Goal: Task Accomplishment & Management: Complete application form

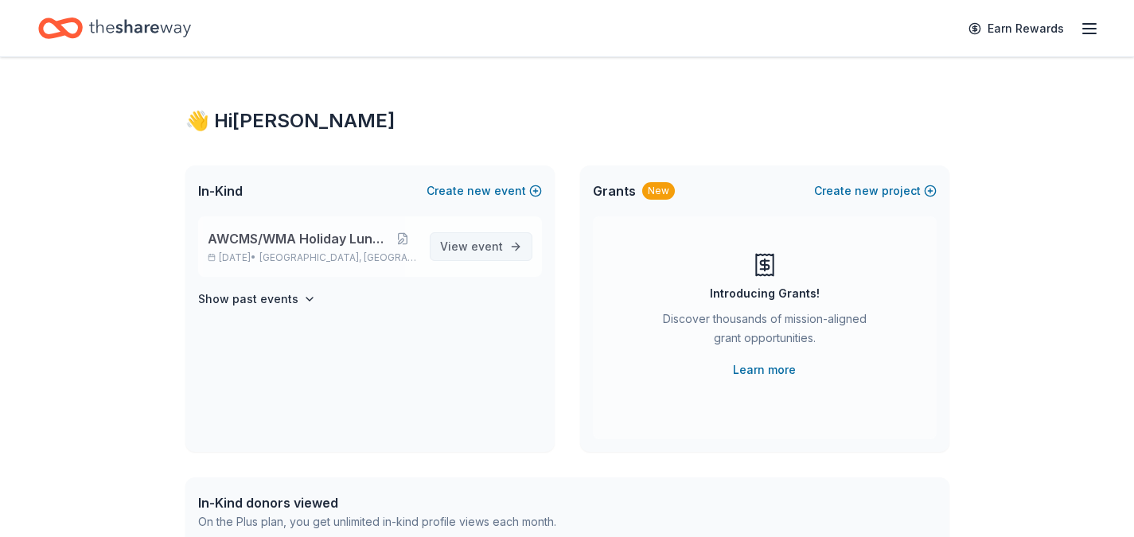
click at [519, 243] on link "View event" at bounding box center [481, 246] width 103 height 29
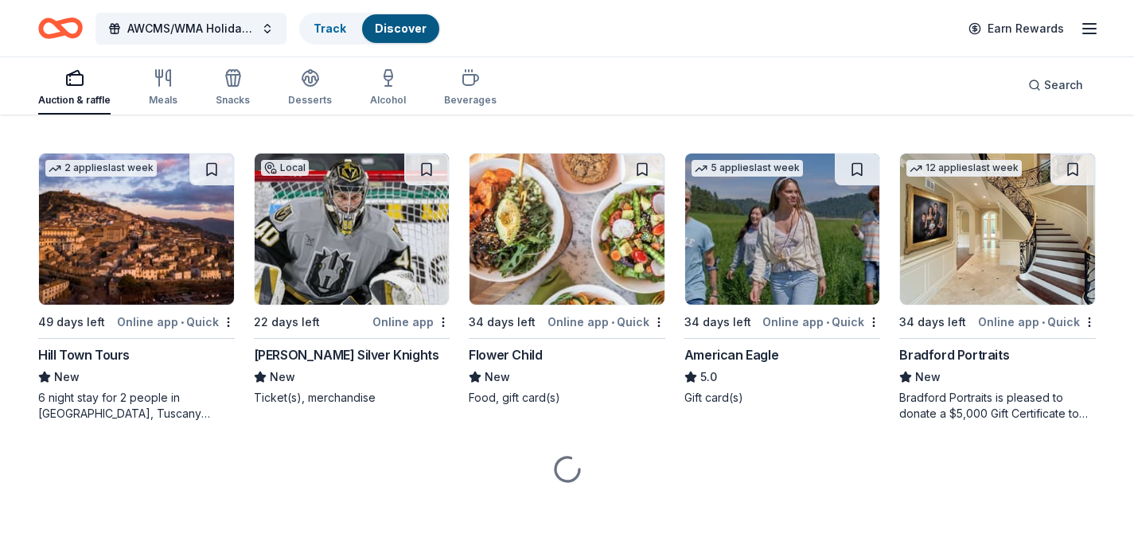
scroll to position [2284, 0]
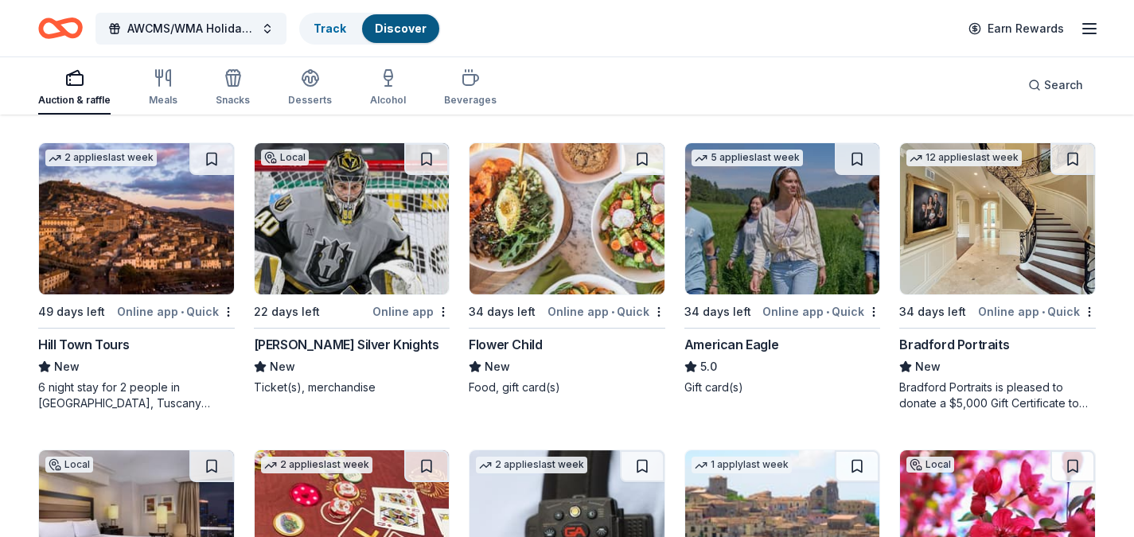
click at [364, 343] on div "Henderson Silver Knights" at bounding box center [346, 344] width 185 height 19
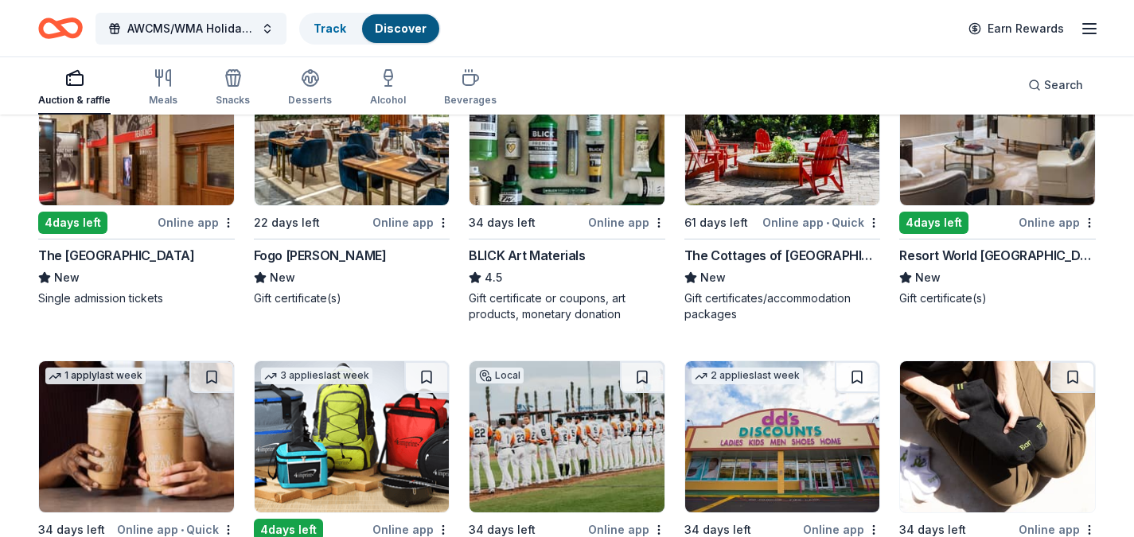
scroll to position [3900, 0]
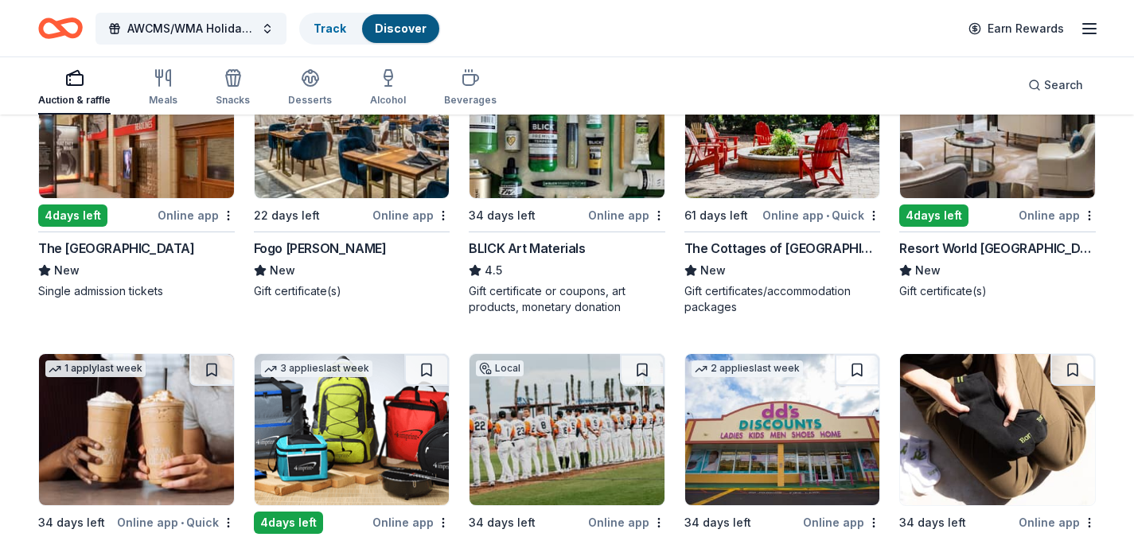
click at [762, 247] on div "The Cottages of Napa Valley" at bounding box center [782, 248] width 197 height 19
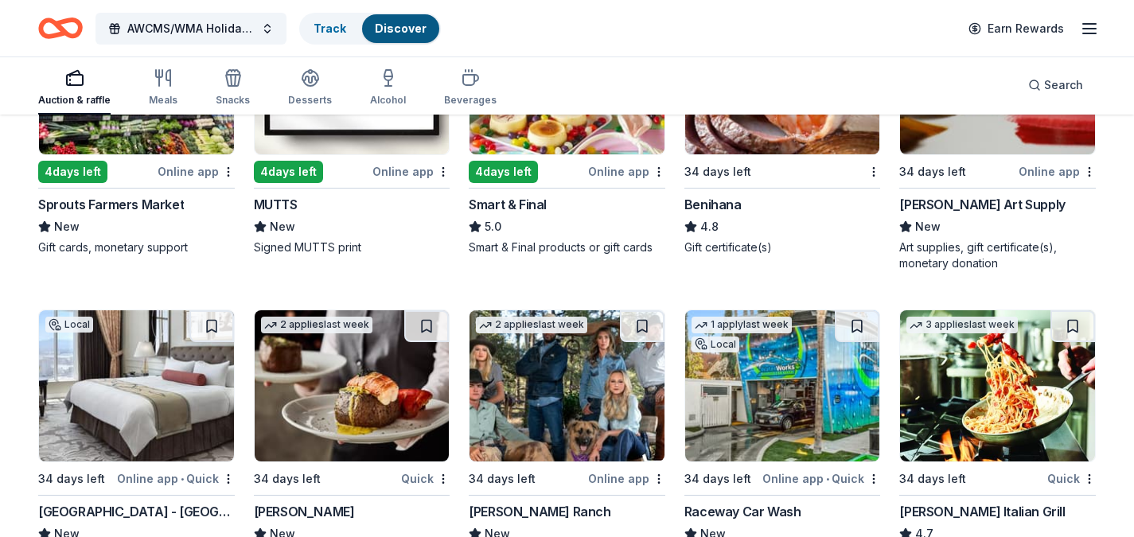
scroll to position [5269, 0]
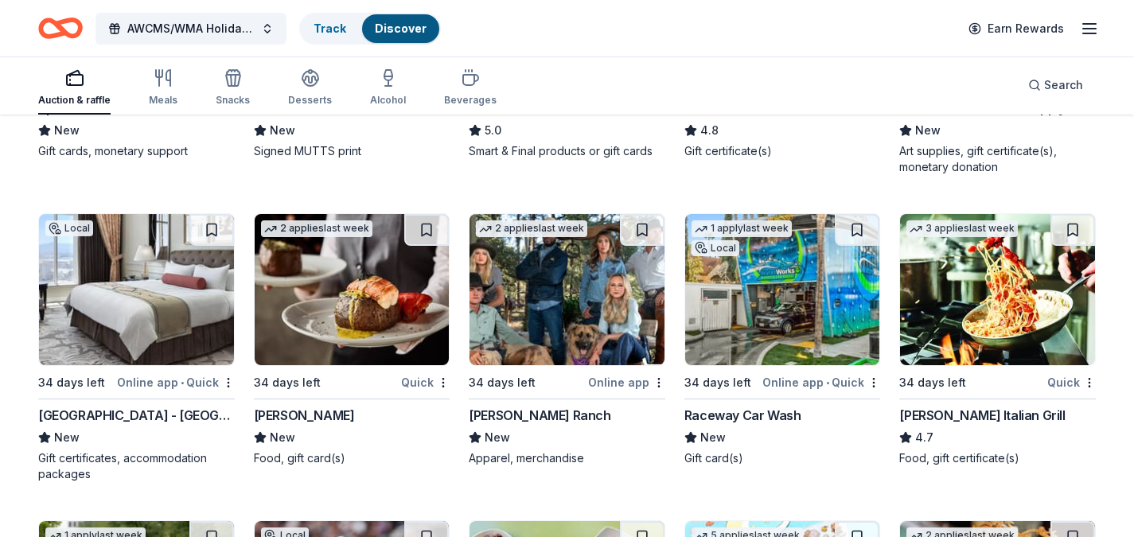
click at [937, 412] on div "Carrabba's Italian Grill" at bounding box center [982, 415] width 166 height 19
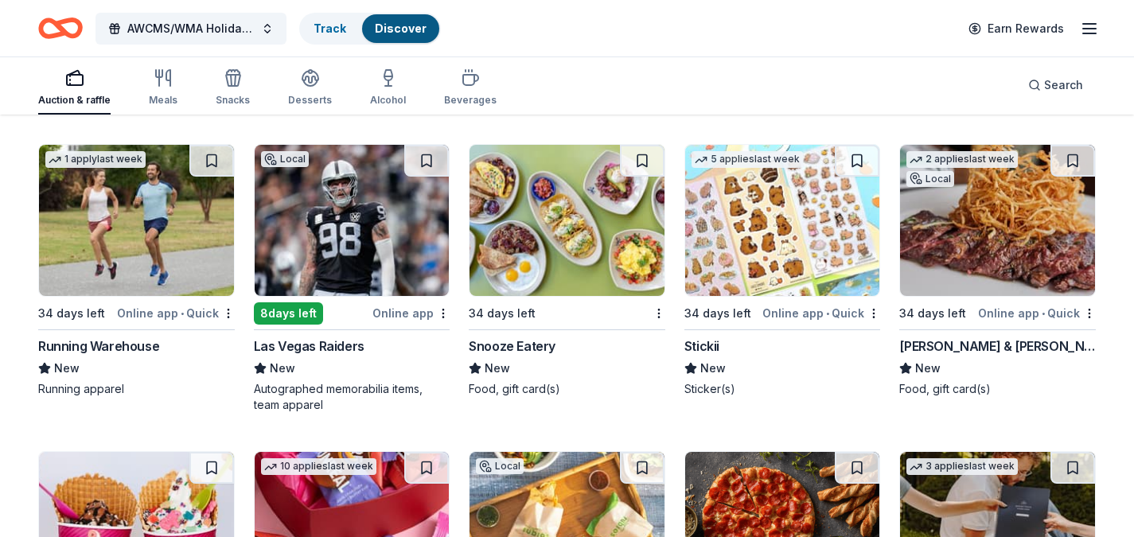
scroll to position [5610, 0]
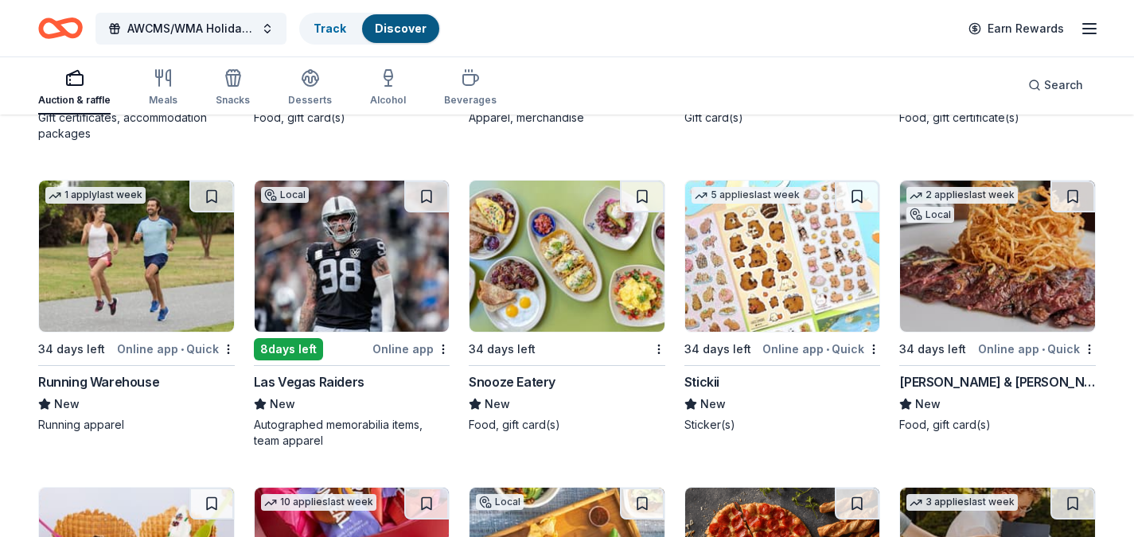
click at [112, 383] on div "Running Warehouse" at bounding box center [98, 381] width 121 height 19
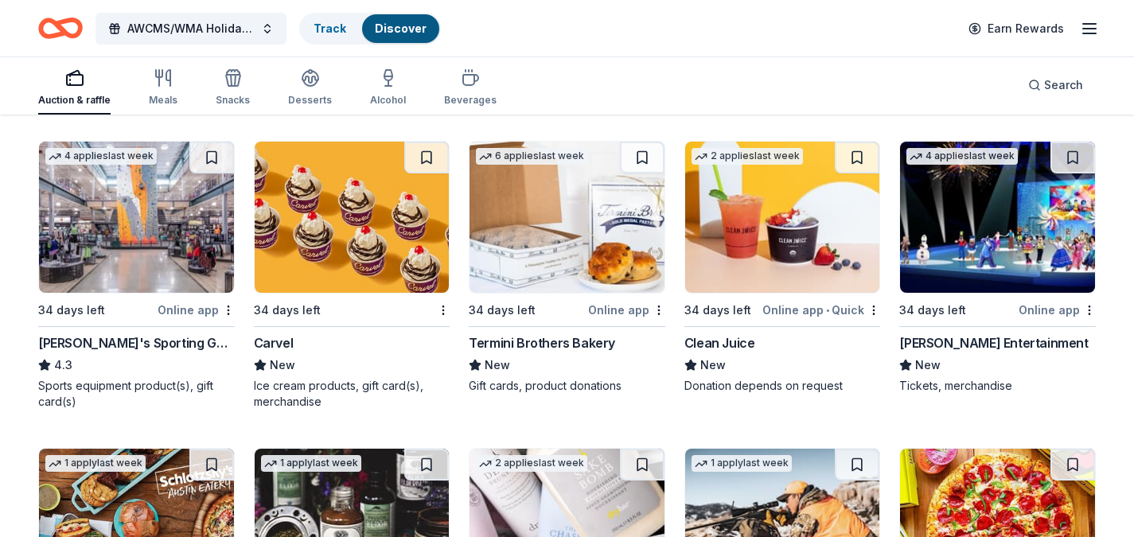
scroll to position [6564, 0]
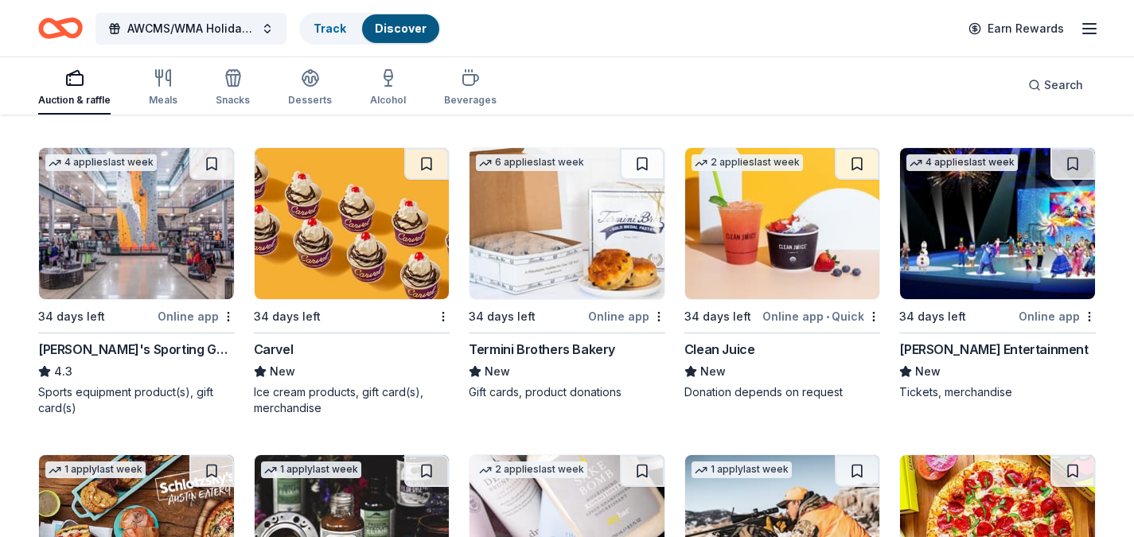
click at [131, 350] on div "Dick's Sporting Goods" at bounding box center [136, 349] width 197 height 19
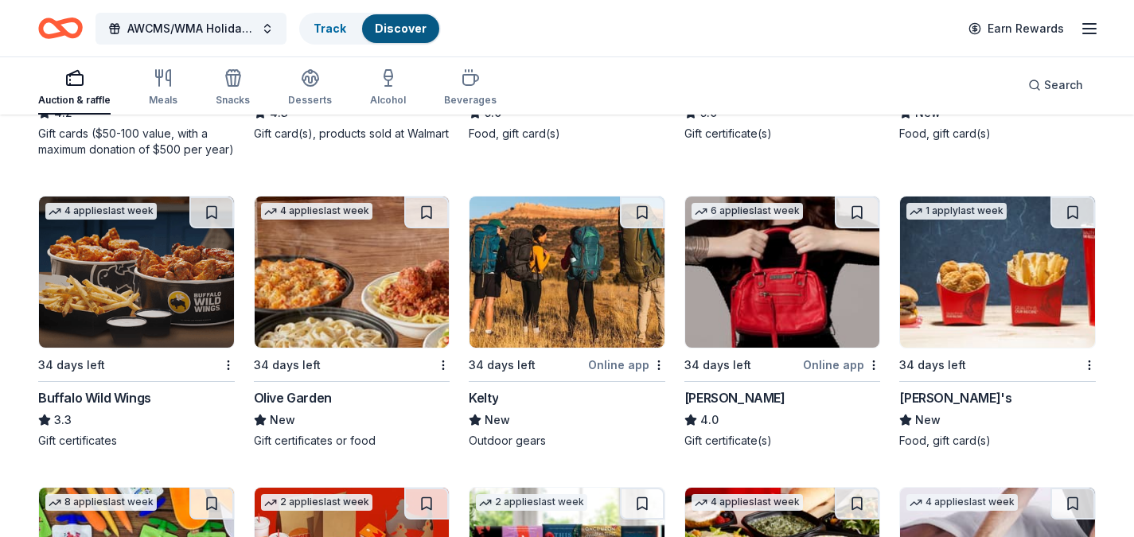
scroll to position [8373, 0]
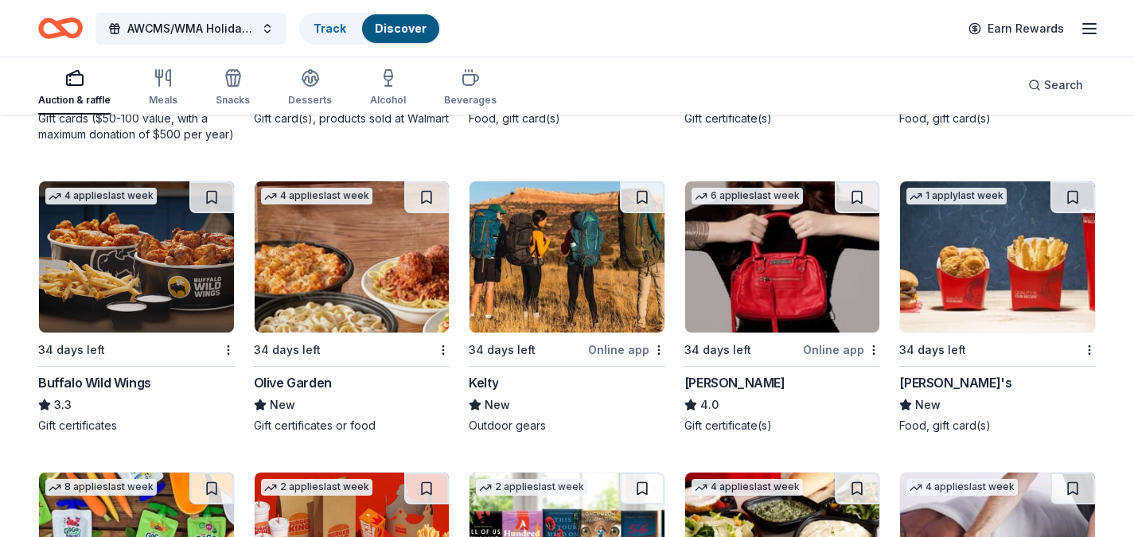
click at [488, 380] on div "Kelty" at bounding box center [483, 382] width 29 height 19
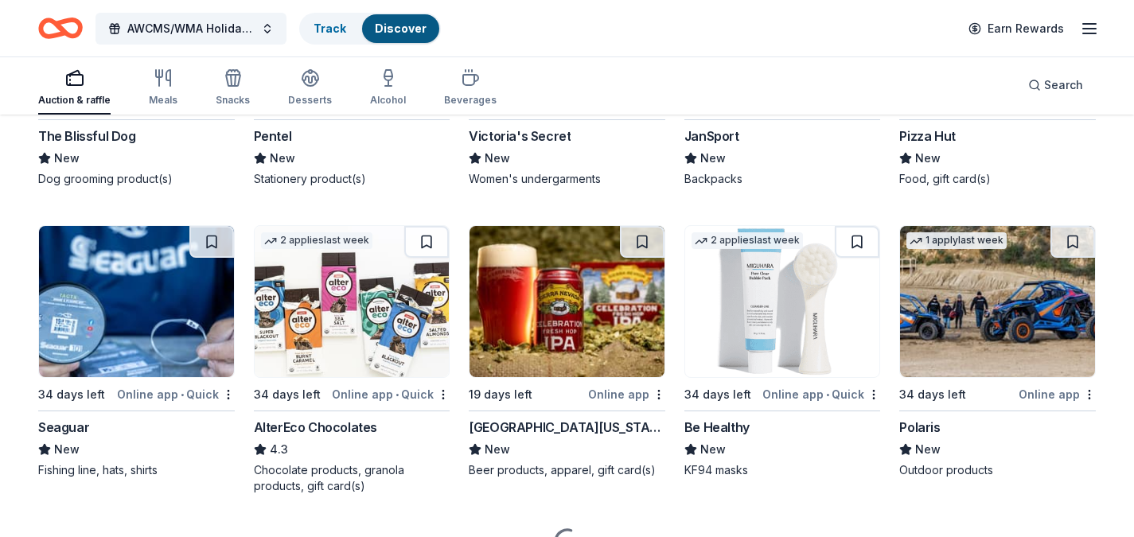
scroll to position [9477, 0]
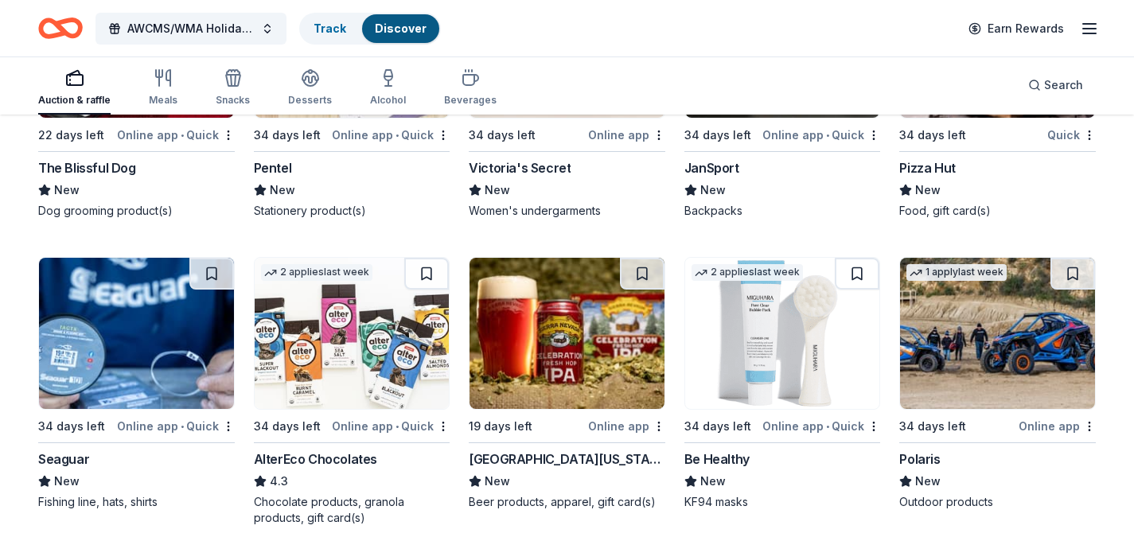
click at [535, 458] on div "Sierra Nevada" at bounding box center [567, 459] width 197 height 19
click at [165, 361] on img at bounding box center [136, 333] width 195 height 151
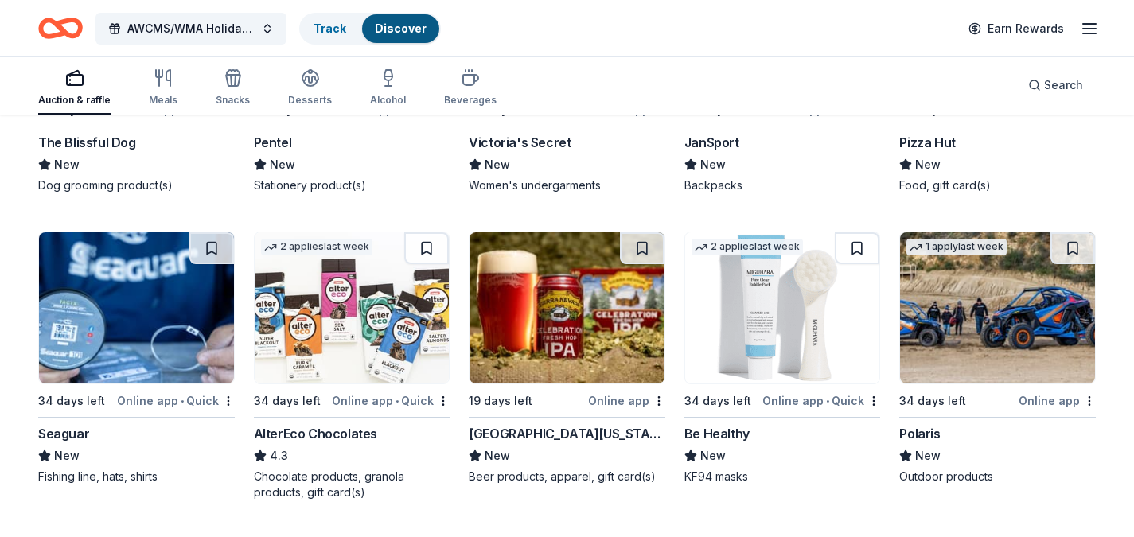
scroll to position [9545, 0]
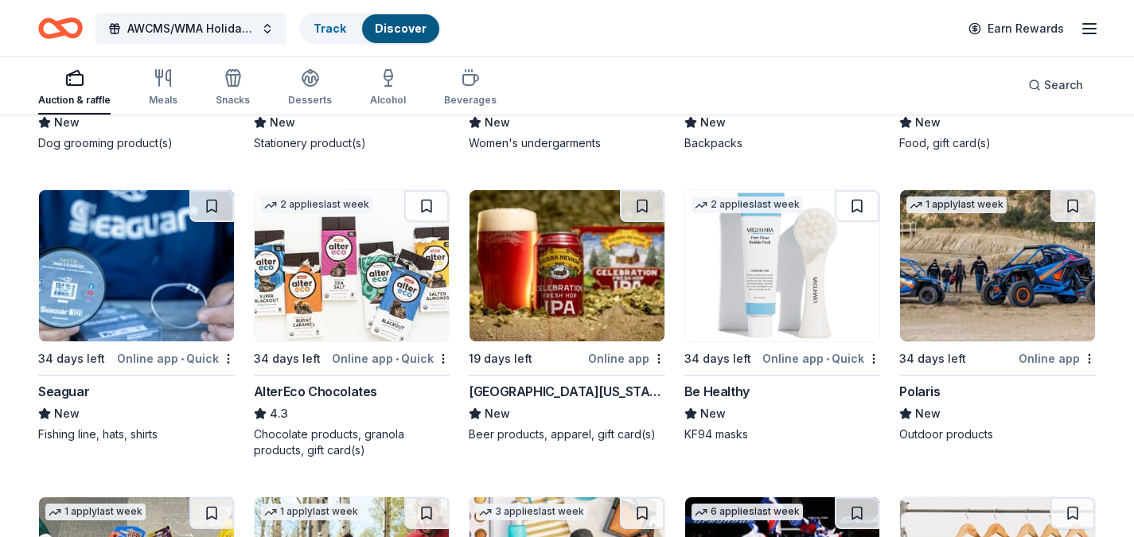
click at [988, 291] on img at bounding box center [997, 265] width 195 height 151
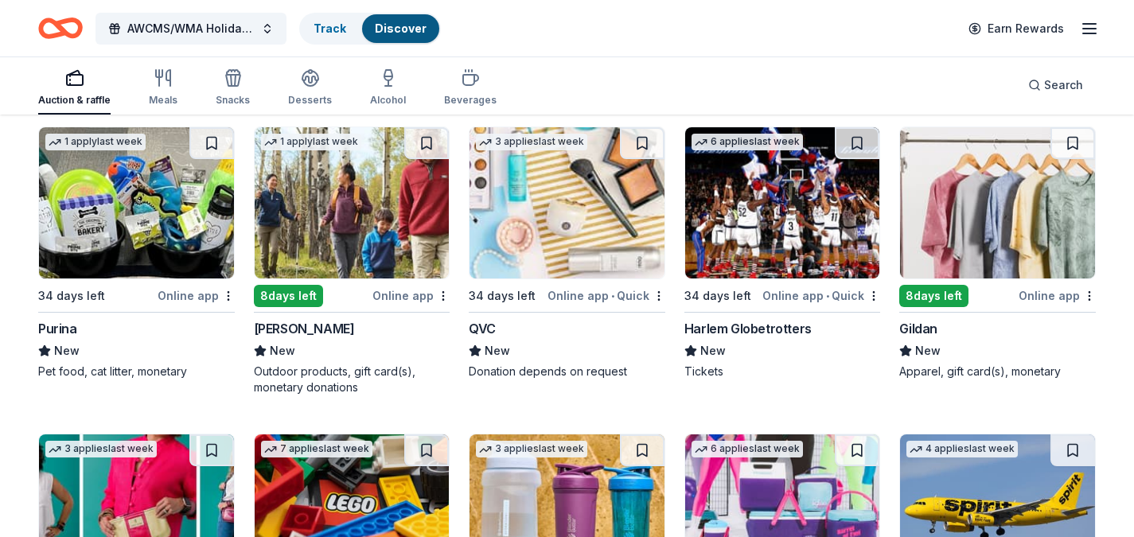
scroll to position [9957, 0]
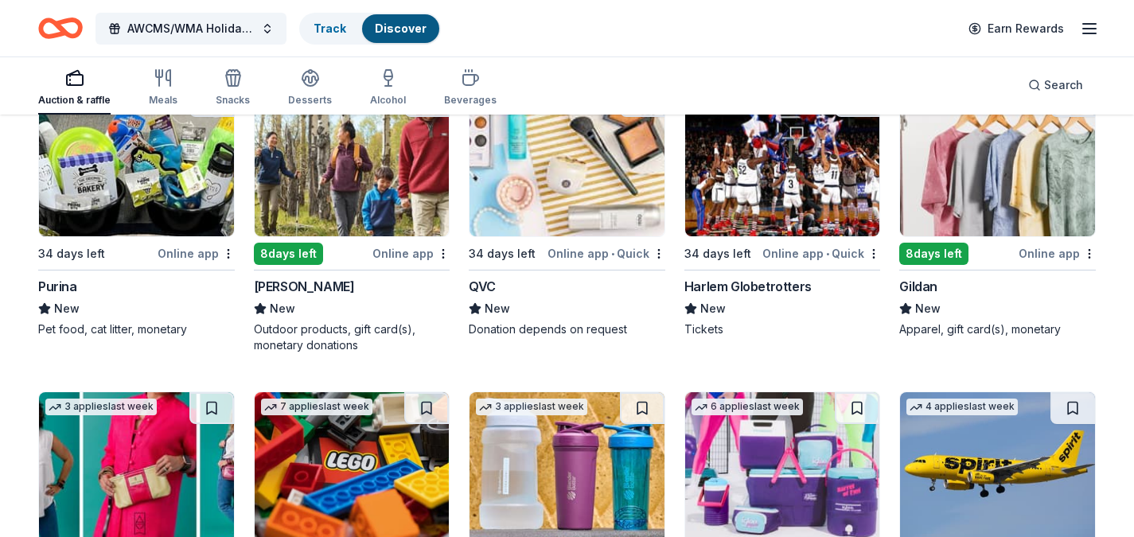
click at [358, 161] on img at bounding box center [352, 160] width 195 height 151
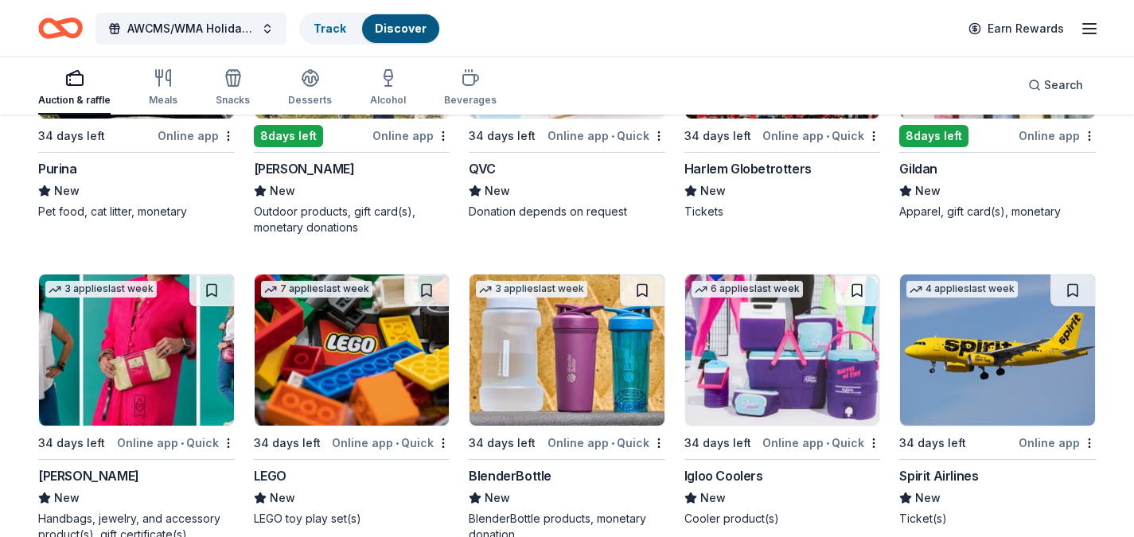
scroll to position [10208, 0]
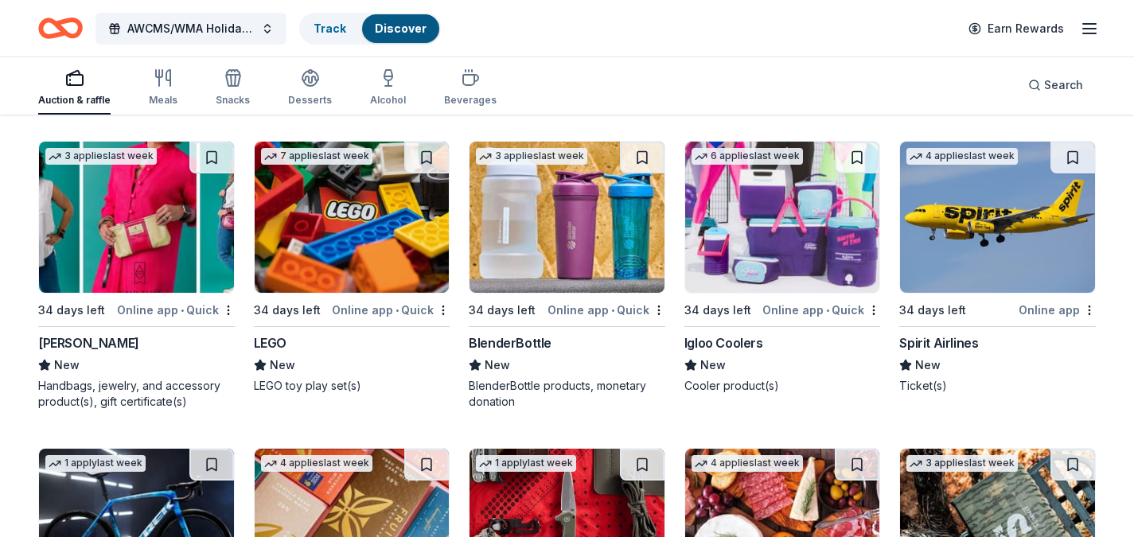
click at [351, 246] on img at bounding box center [352, 217] width 195 height 151
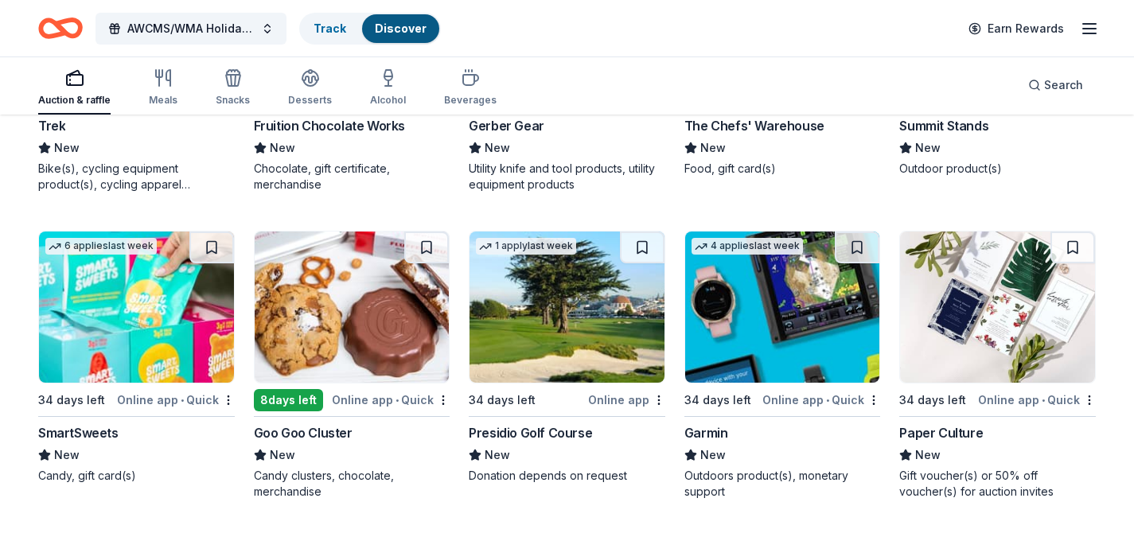
scroll to position [10750, 0]
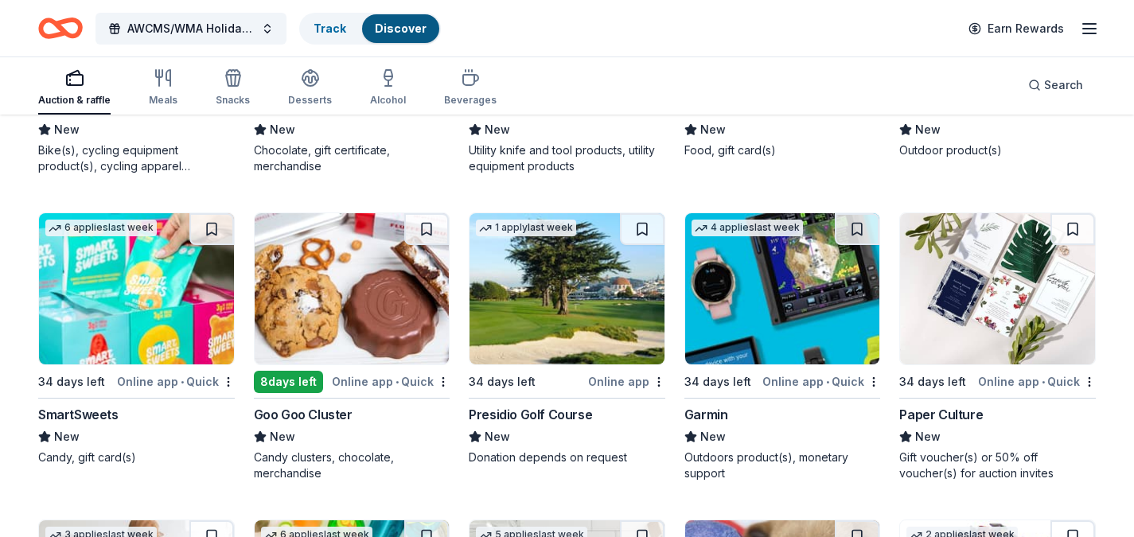
click at [822, 280] on img at bounding box center [782, 288] width 195 height 151
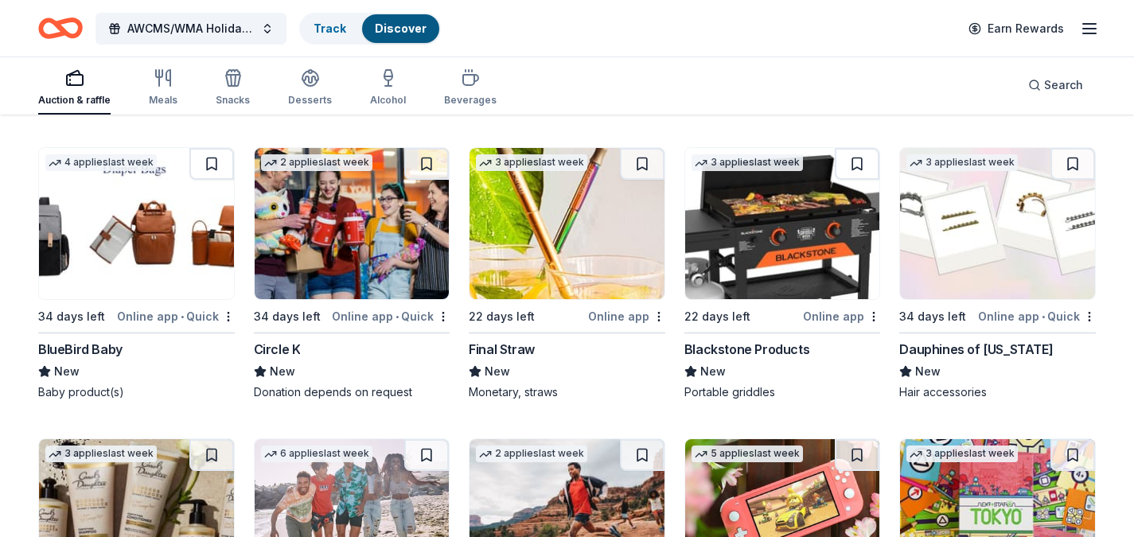
scroll to position [11479, 0]
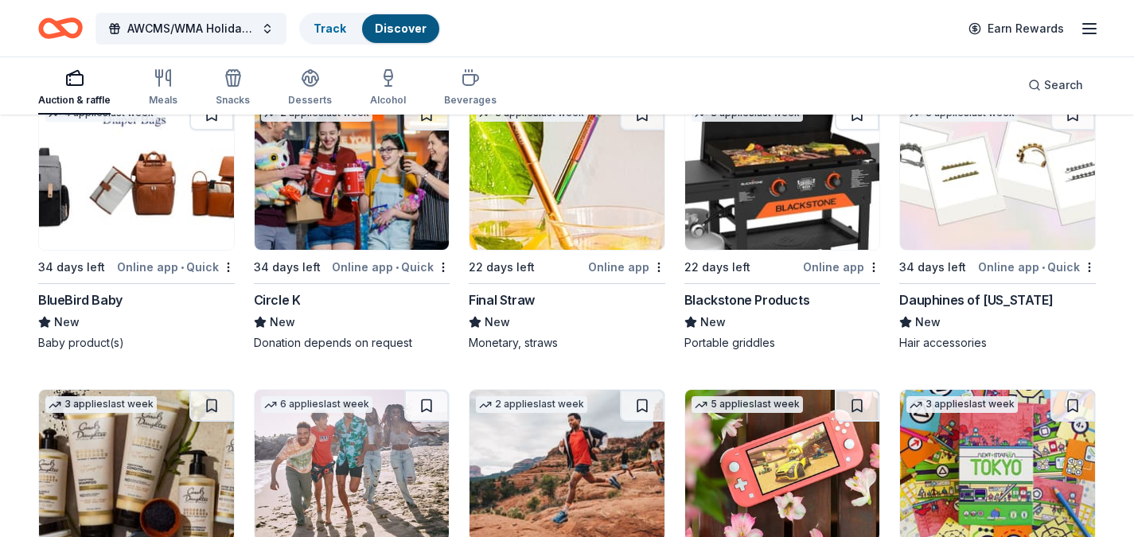
click at [771, 216] on img at bounding box center [782, 174] width 195 height 151
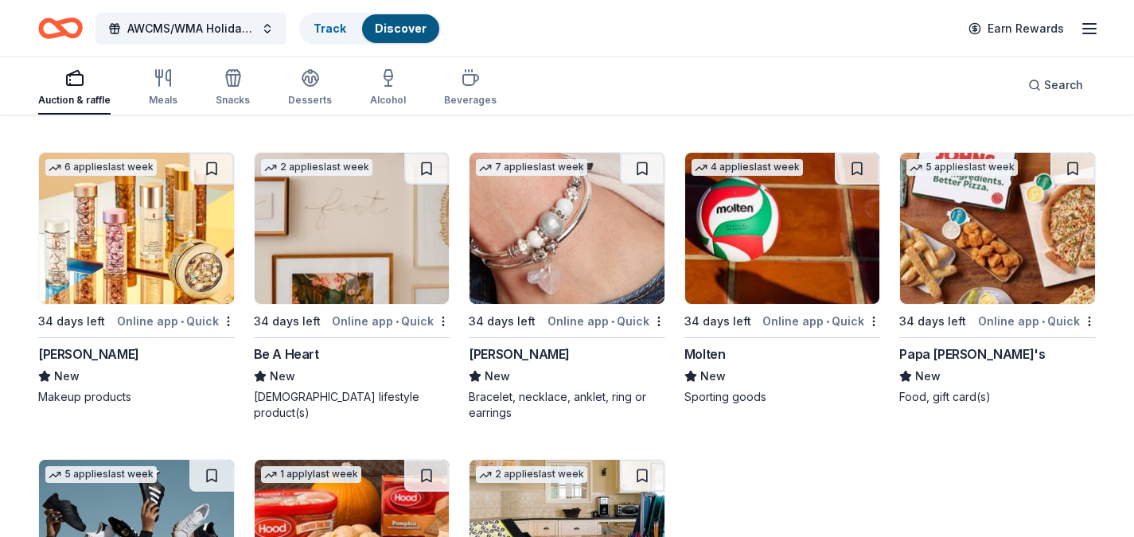
scroll to position [12335, 0]
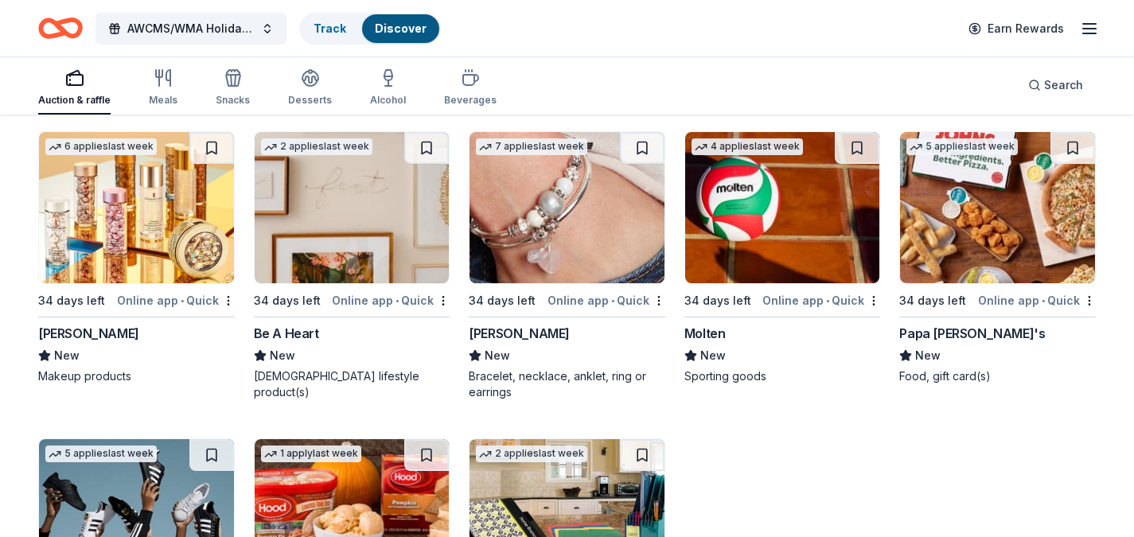
click at [783, 240] on img at bounding box center [782, 207] width 195 height 151
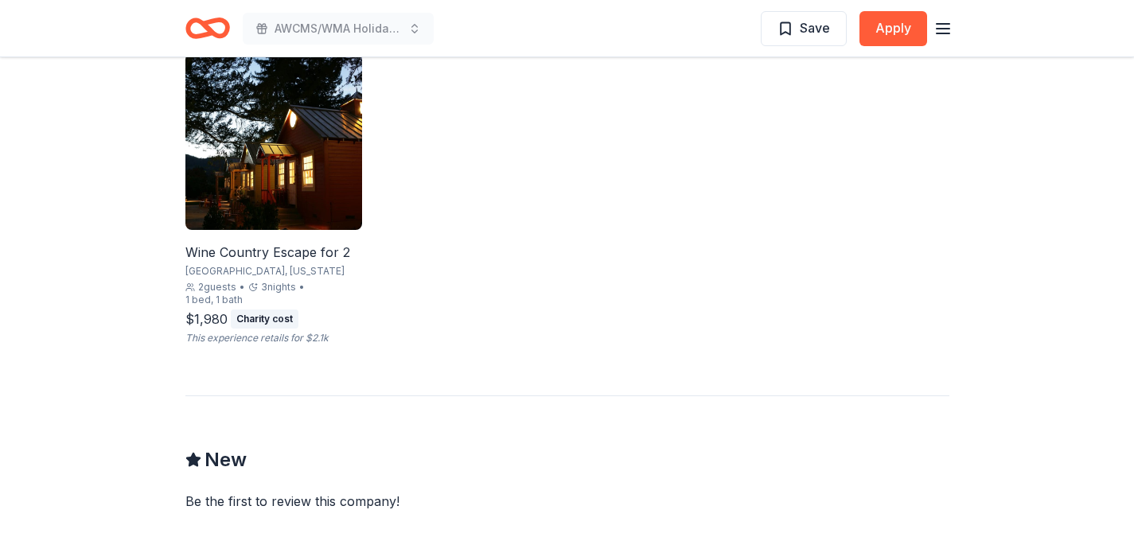
scroll to position [1092, 0]
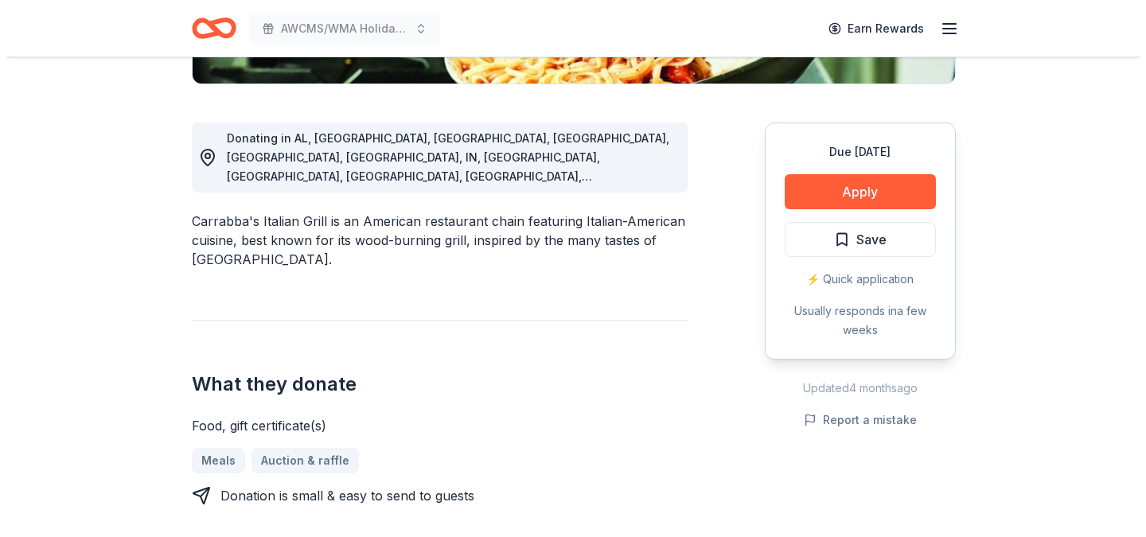
scroll to position [372, 0]
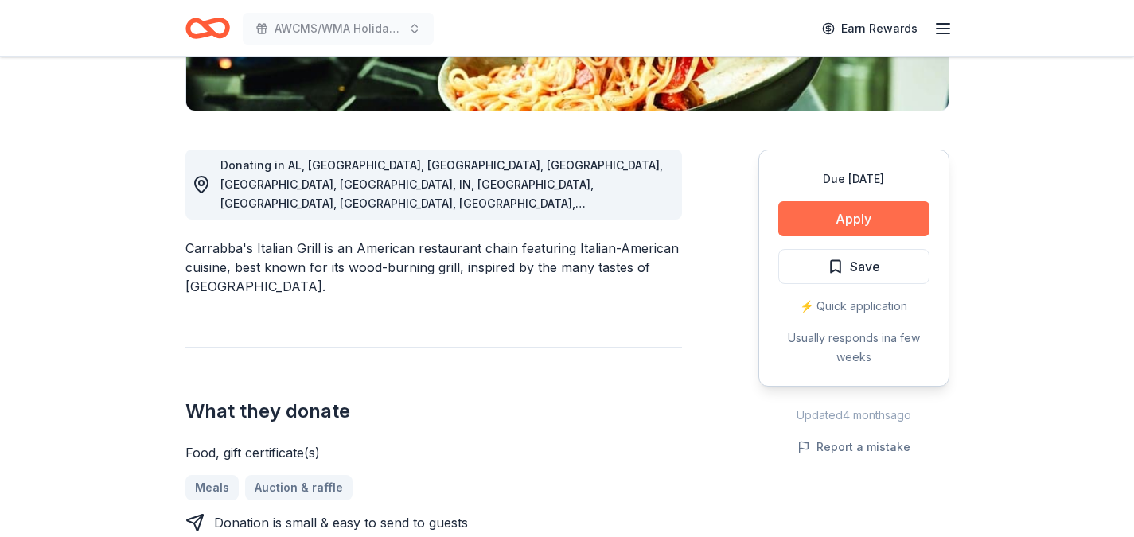
click at [819, 213] on button "Apply" at bounding box center [853, 218] width 151 height 35
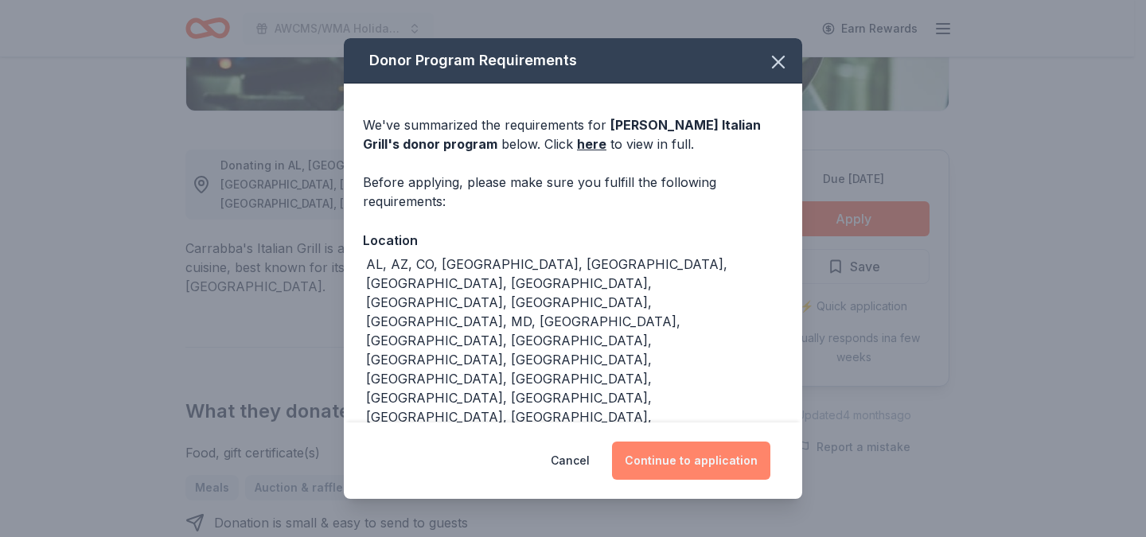
click at [680, 454] on button "Continue to application" at bounding box center [691, 461] width 158 height 38
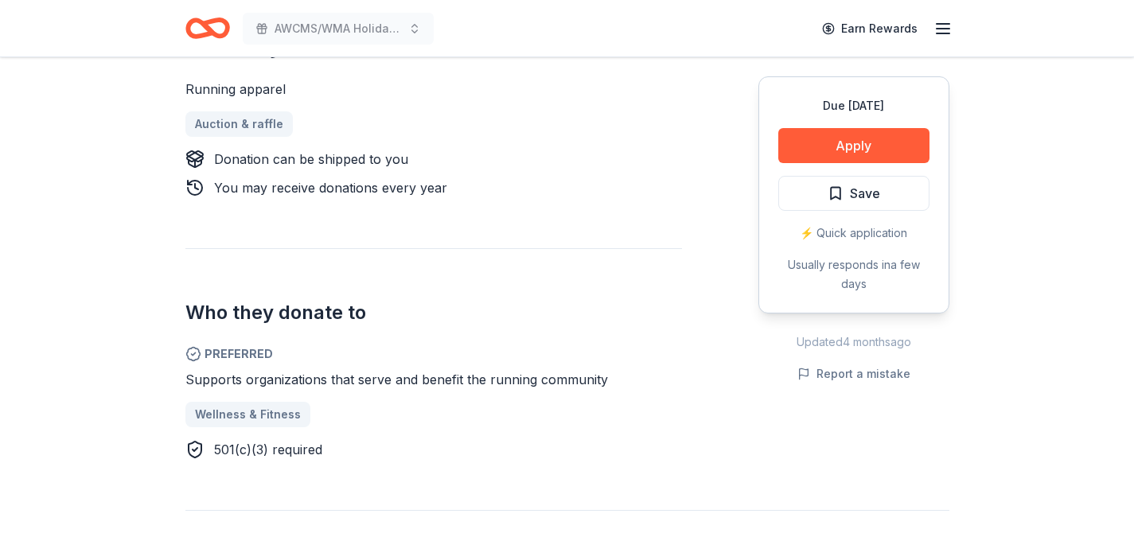
scroll to position [683, 0]
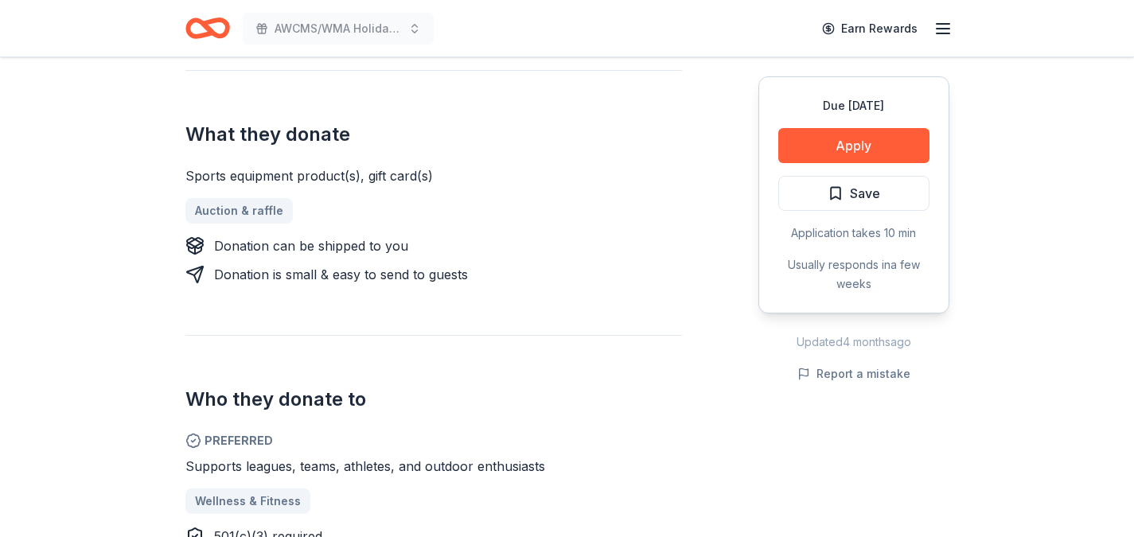
scroll to position [598, 0]
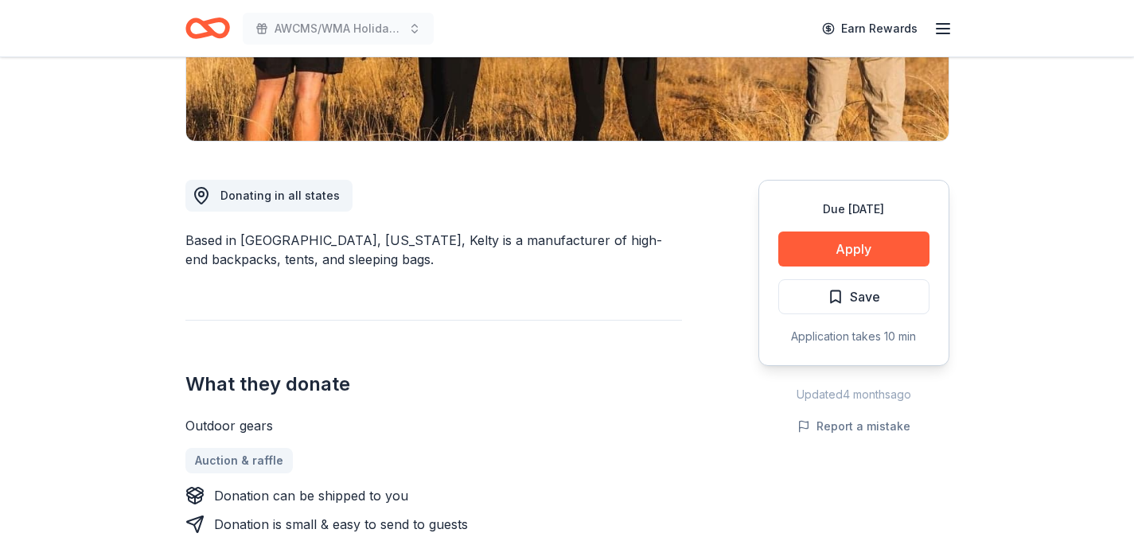
scroll to position [338, 0]
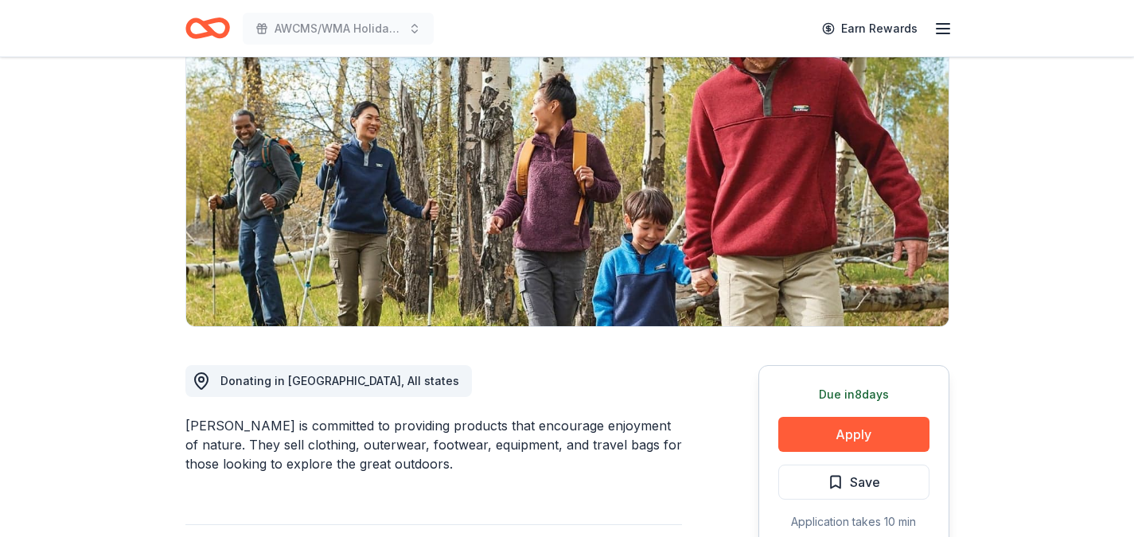
scroll to position [104, 0]
